Goal: Task Accomplishment & Management: Manage account settings

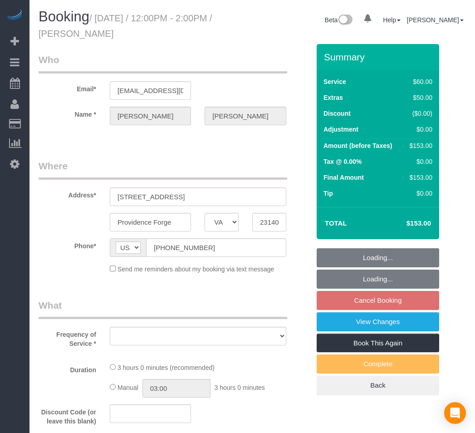
select select "VA"
select select "string:fspay-05245914-6727-4fc0-85e7-db134acd6f2d"
select select "object:1316"
select select "spot3"
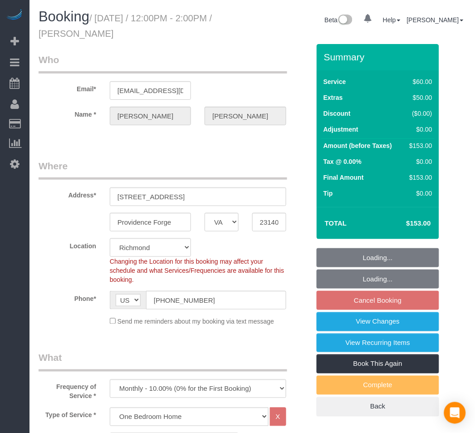
select select
select select "number:1"
select select "number:26"
select select "number:17"
select select "spot23"
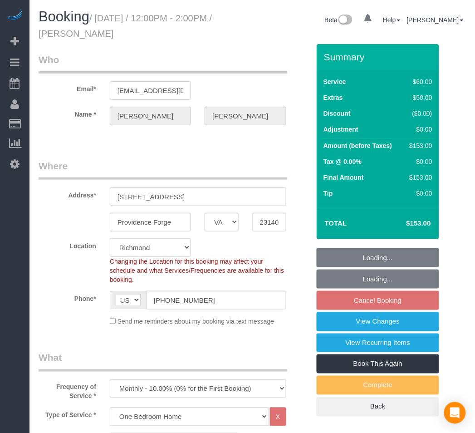
select select "object:1721"
select select "1"
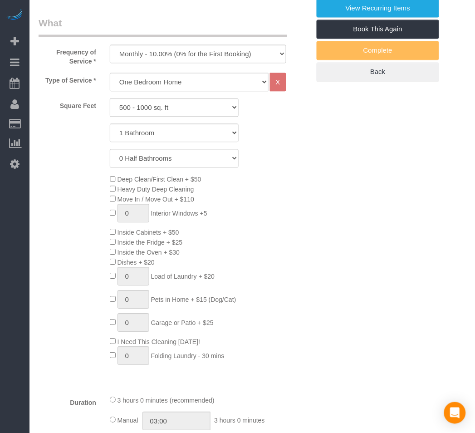
scroll to position [353, 0]
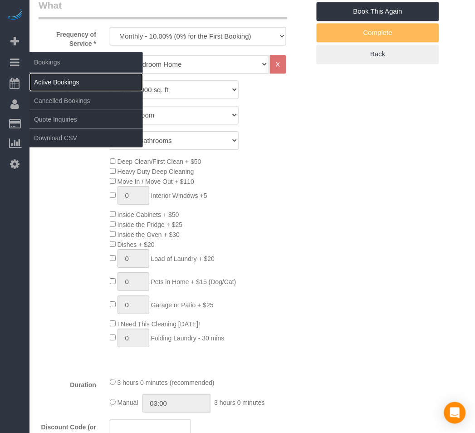
click at [59, 84] on link "Active Bookings" at bounding box center [87, 82] width 114 height 18
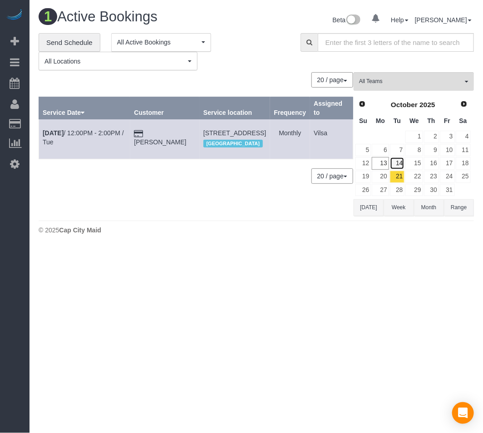
click at [398, 167] on link "14" at bounding box center [397, 163] width 15 height 12
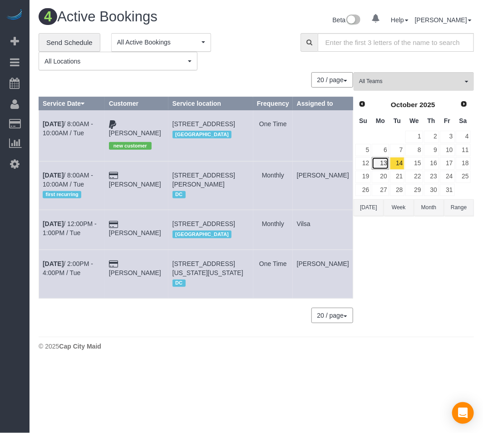
click at [386, 164] on link "13" at bounding box center [380, 163] width 17 height 12
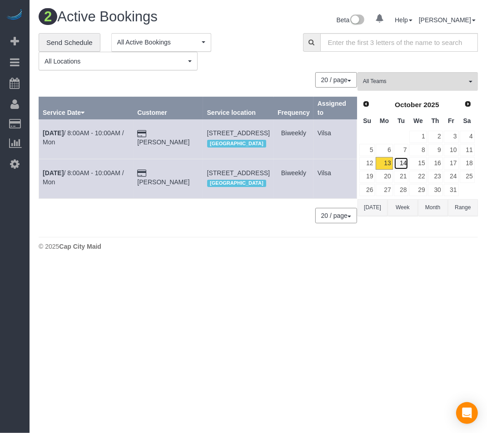
click at [407, 164] on link "14" at bounding box center [401, 163] width 15 height 12
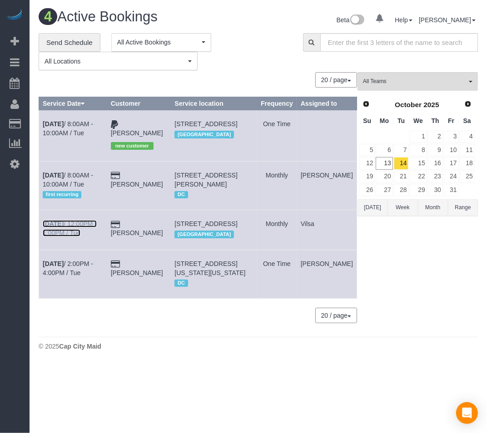
click at [47, 227] on b "[DATE]" at bounding box center [53, 223] width 21 height 7
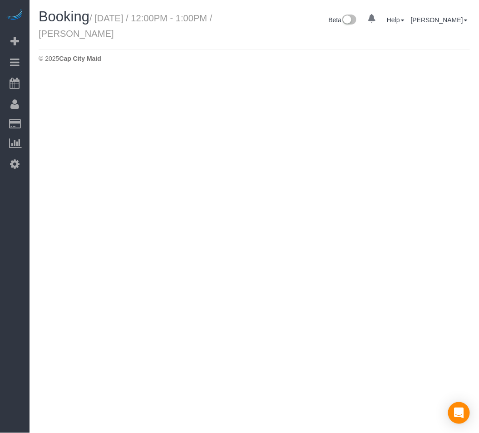
select select "VA"
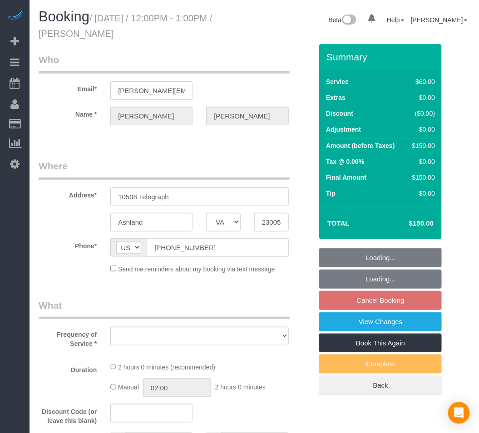
select select "string:fspay-e3163935-10f0-4489-82fe-1f640da90b82"
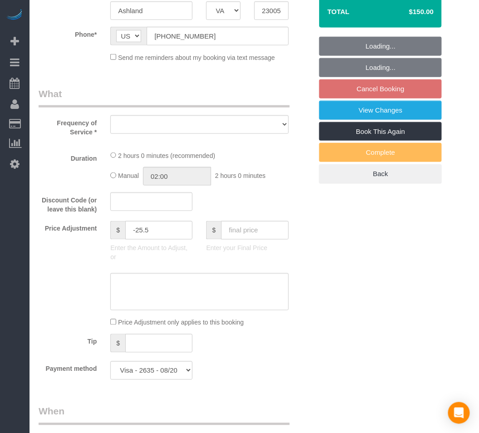
select select "object:2690"
select select "number:4"
select select "number:24"
select select "number:17"
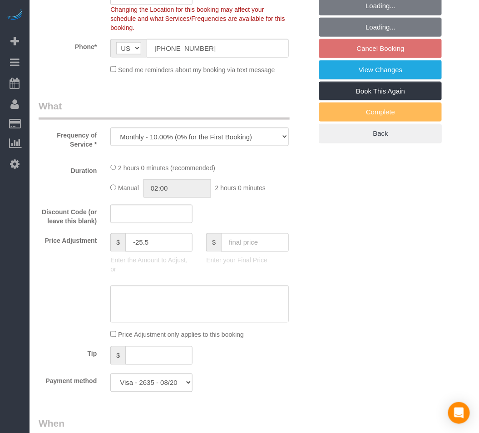
select select "object:2890"
select select "1001"
select select "2"
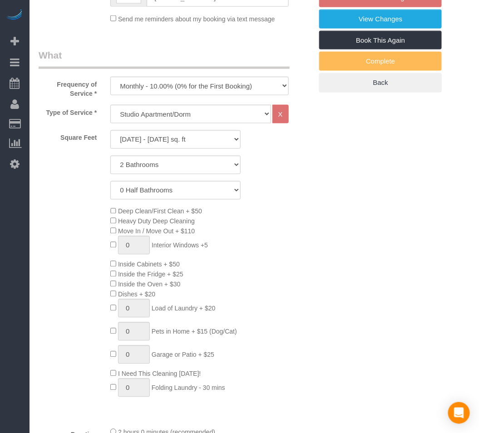
select select "1001"
select select "2"
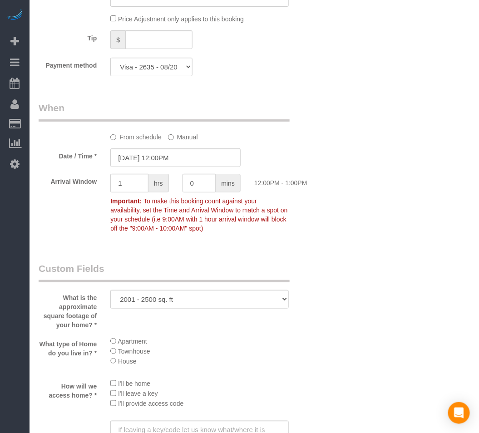
scroll to position [908, 0]
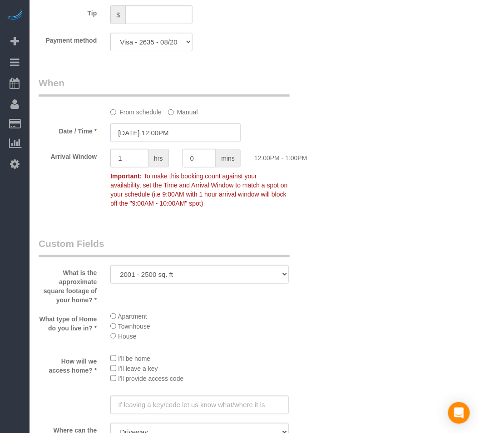
click at [131, 138] on input "[DATE] 12:00PM" at bounding box center [175, 133] width 130 height 19
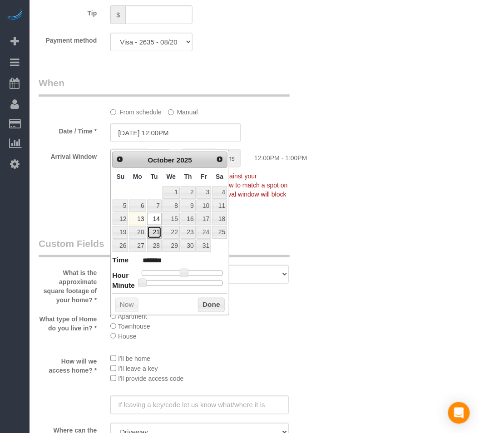
click at [156, 232] on link "21" at bounding box center [154, 232] width 15 height 12
click at [321, 247] on div "Who Email* [PERSON_NAME][EMAIL_ADDRESS][PERSON_NAME][DOMAIN_NAME] Name * [PERSO…" at bounding box center [254, 35] width 431 height 1798
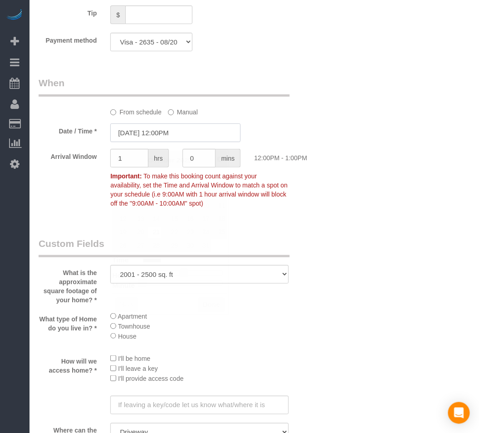
click at [159, 141] on input "[DATE] 12:00PM" at bounding box center [175, 133] width 130 height 19
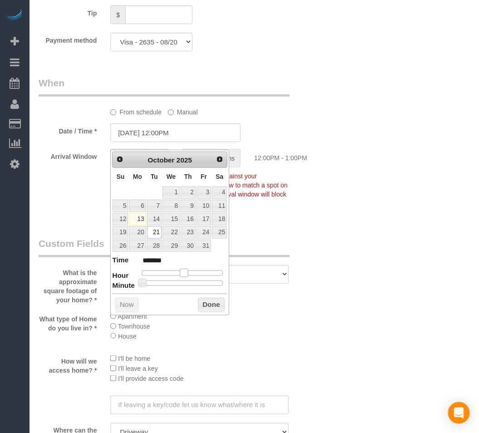
type input "[DATE] 1:00PM"
type input "******"
type input "[DATE] 2:00PM"
type input "******"
drag, startPoint x: 180, startPoint y: 271, endPoint x: 187, endPoint y: 271, distance: 6.8
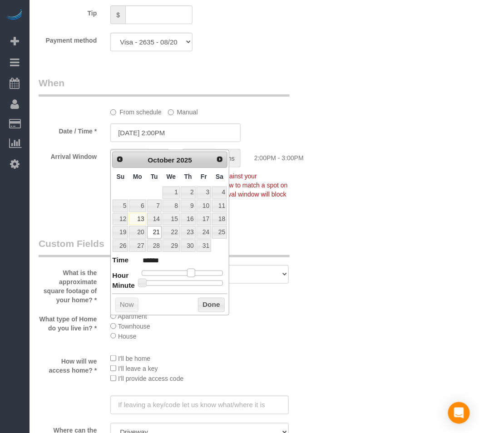
click at [187, 271] on span at bounding box center [191, 273] width 8 height 8
click at [210, 311] on button "Done" at bounding box center [211, 305] width 27 height 15
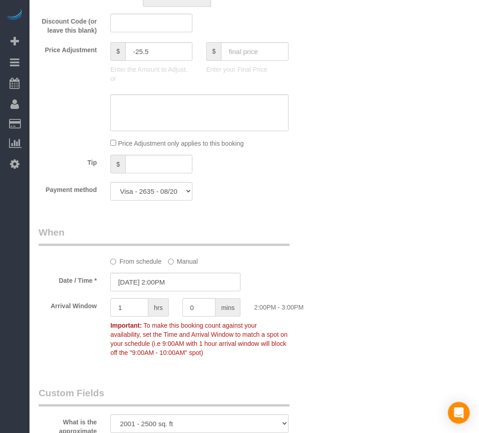
scroll to position [756, 0]
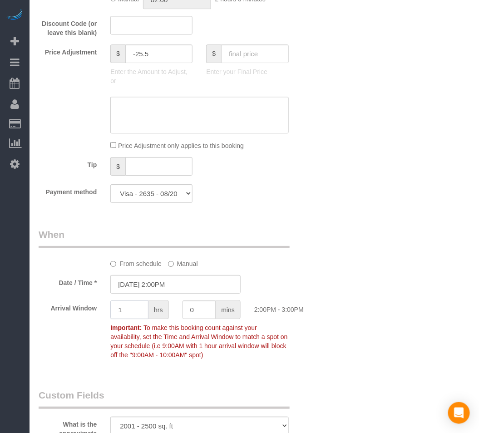
drag, startPoint x: 121, startPoint y: 318, endPoint x: 112, endPoint y: 319, distance: 9.1
click at [112, 319] on input "1" at bounding box center [129, 310] width 38 height 19
type input "2"
drag, startPoint x: 379, startPoint y: 294, endPoint x: 368, endPoint y: 293, distance: 11.0
click at [380, 294] on div "Who Email* [PERSON_NAME][EMAIL_ADDRESS][PERSON_NAME][DOMAIN_NAME] Name * [PERSO…" at bounding box center [254, 187] width 431 height 1798
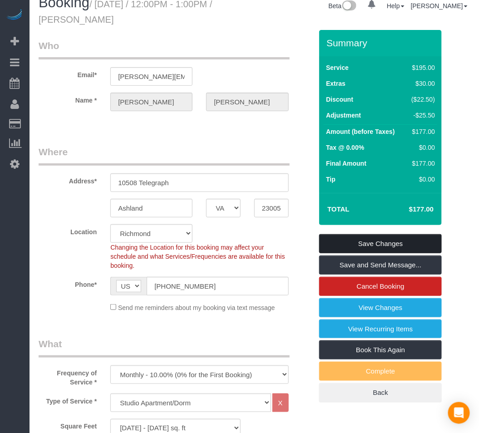
scroll to position [0, 0]
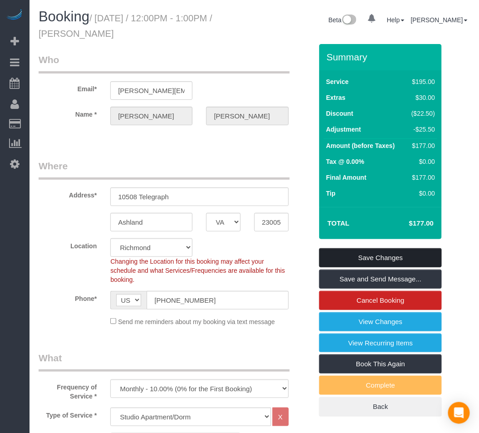
click at [335, 253] on link "Save Changes" at bounding box center [380, 257] width 123 height 19
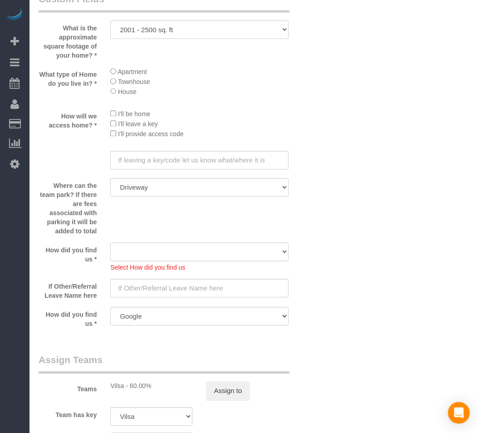
click at [204, 262] on select "Yelp Google Twitter Instagram Nextdoor Facebook Returning Customer Craigslist R…" at bounding box center [199, 252] width 178 height 19
select select "number:42"
click at [110, 255] on select "Yelp Google Twitter Instagram Nextdoor Facebook Returning Customer Craigslist R…" at bounding box center [199, 252] width 178 height 19
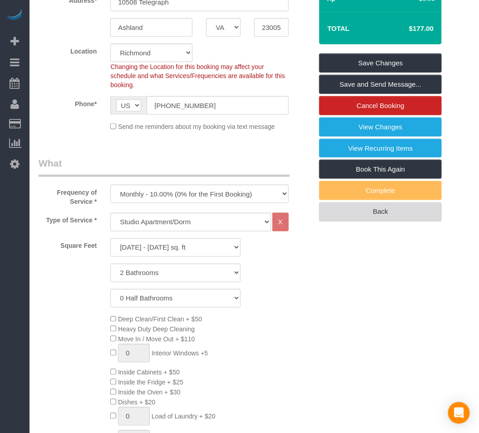
scroll to position [227, 0]
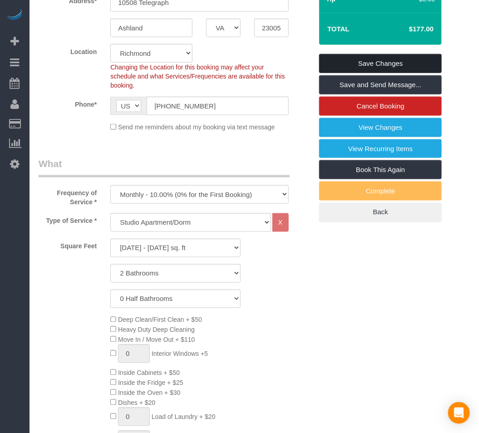
click at [365, 58] on link "Save Changes" at bounding box center [380, 63] width 123 height 19
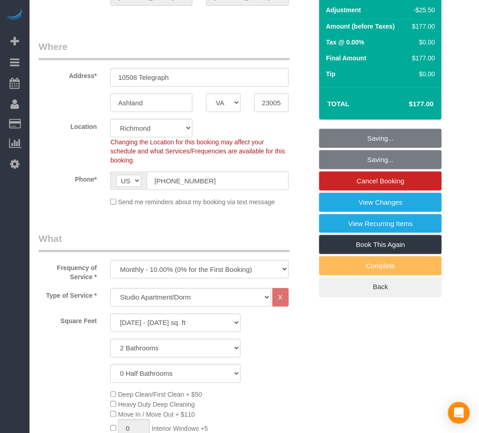
scroll to position [25, 0]
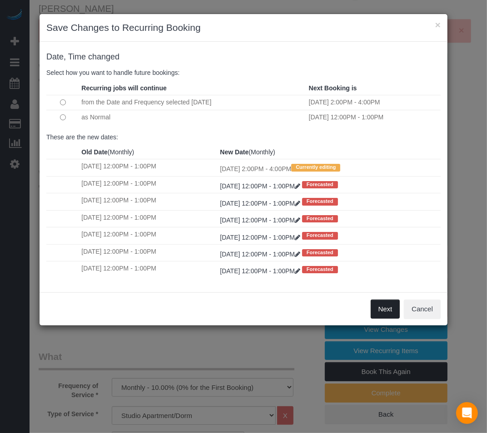
click at [388, 319] on button "Next" at bounding box center [386, 309] width 30 height 19
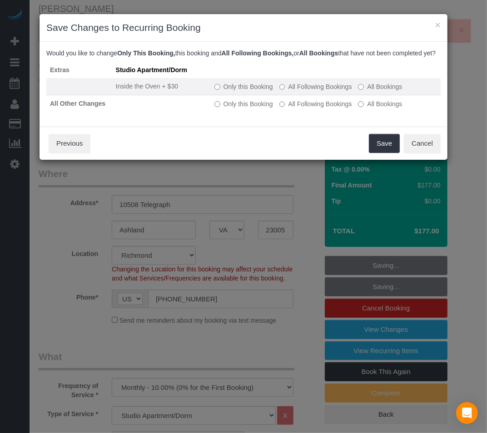
click at [220, 91] on label "Only this Booking" at bounding box center [243, 86] width 59 height 9
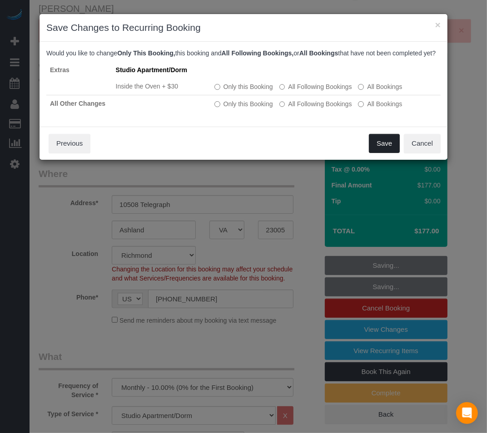
click at [388, 153] on button "Save" at bounding box center [384, 143] width 31 height 19
